Goal: Transaction & Acquisition: Purchase product/service

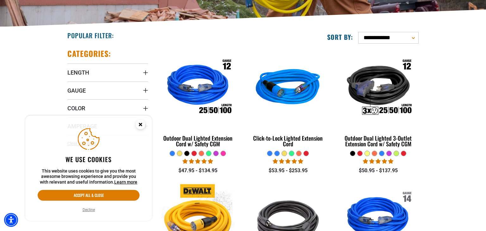
scroll to position [150, 0]
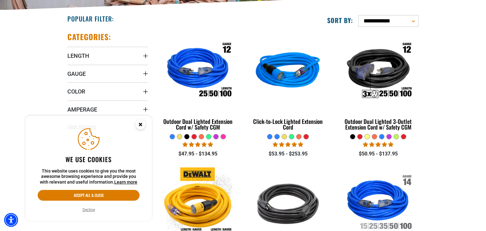
click at [141, 125] on icon "Close this option" at bounding box center [140, 124] width 2 height 2
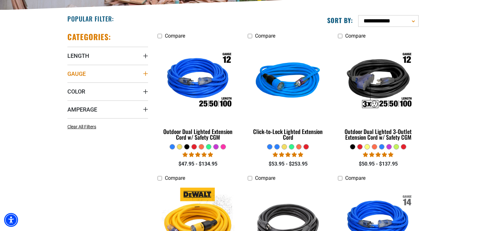
click at [145, 74] on icon "Gauge" at bounding box center [145, 73] width 5 height 5
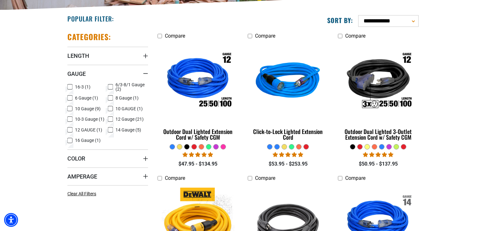
click at [71, 109] on icon at bounding box center [69, 109] width 5 height 8
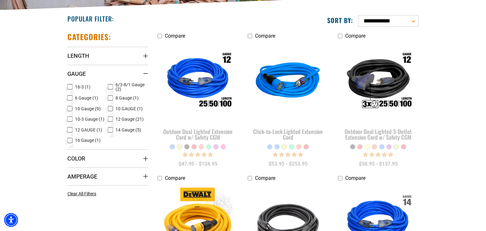
click at [71, 120] on icon at bounding box center [69, 119] width 5 height 8
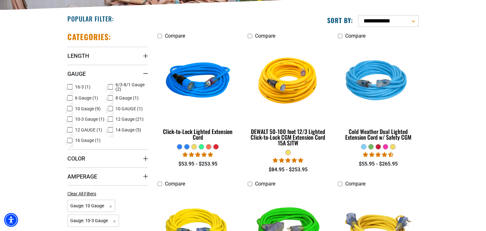
click at [112, 107] on icon at bounding box center [110, 109] width 5 height 8
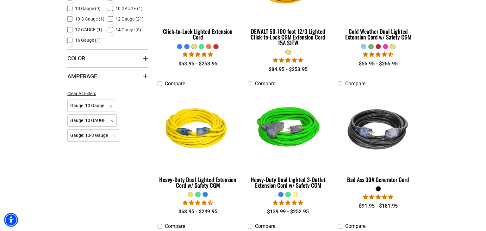
scroll to position [267, 0]
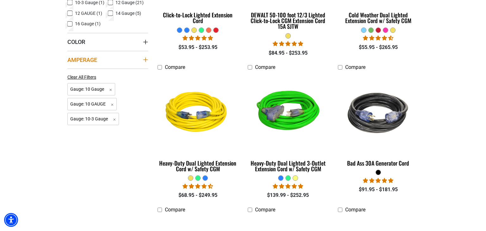
click at [146, 64] on summary "Amperage" at bounding box center [107, 60] width 81 height 18
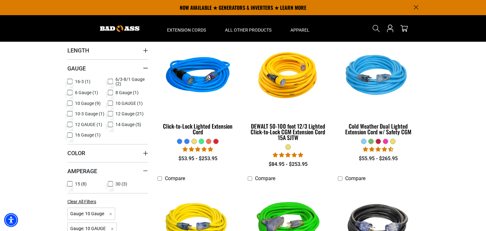
scroll to position [111, 0]
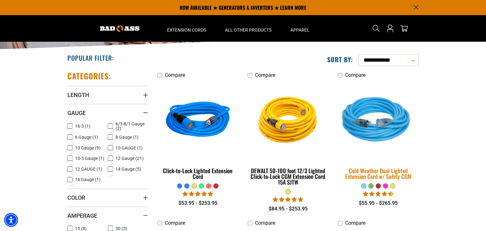
click at [386, 128] on img at bounding box center [378, 120] width 89 height 81
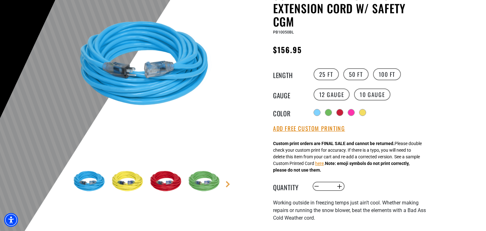
scroll to position [83, 0]
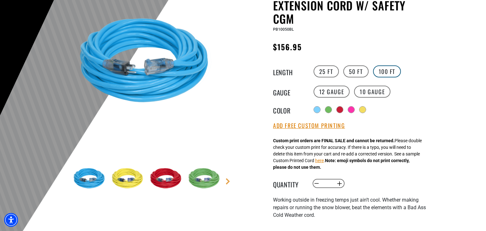
click at [385, 71] on label "100 FT" at bounding box center [387, 71] width 28 height 12
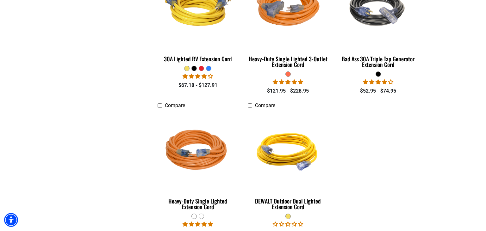
scroll to position [688, 0]
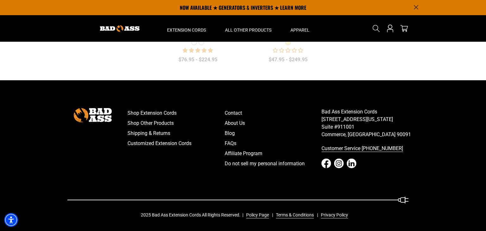
scroll to position [150, 0]
